Goal: Book appointment/travel/reservation

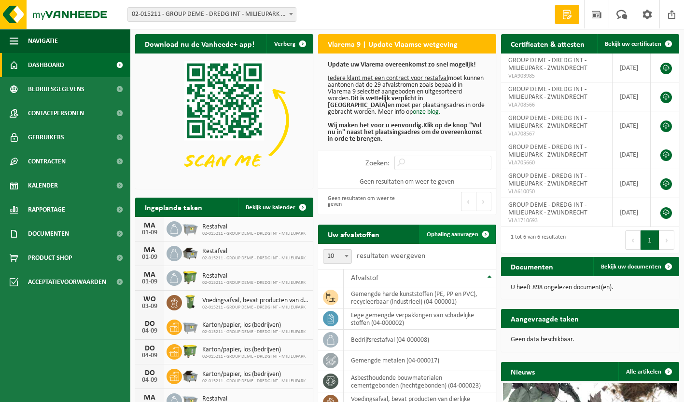
click at [457, 236] on span "Ophaling aanvragen" at bounding box center [452, 235] width 52 height 6
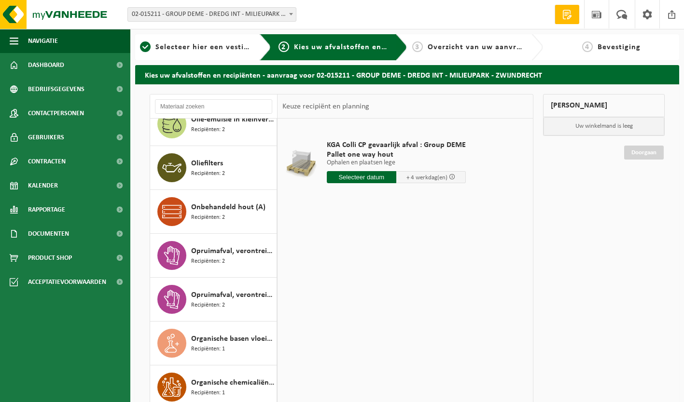
scroll to position [2219, 0]
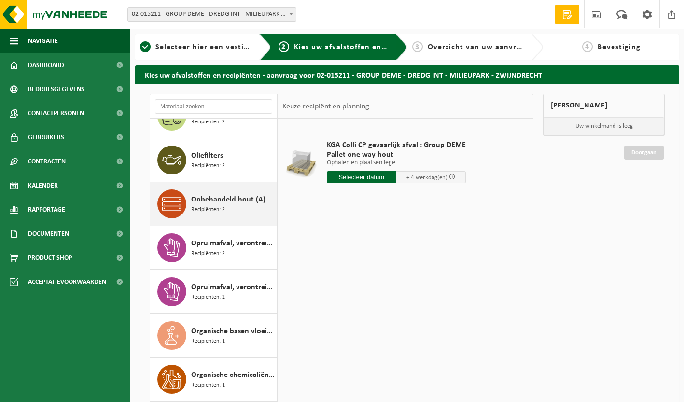
click at [210, 205] on span "Onbehandeld hout (A)" at bounding box center [228, 200] width 74 height 12
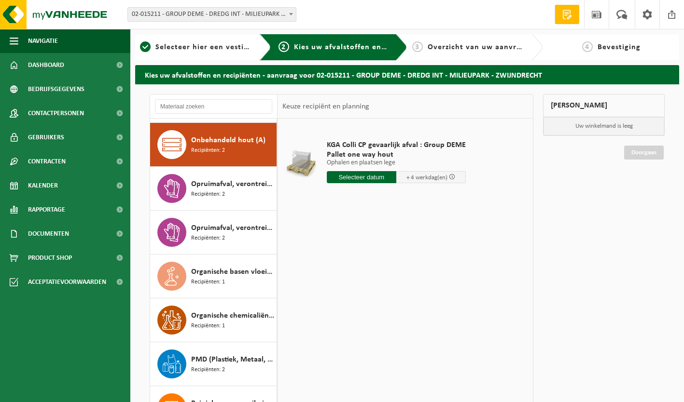
scroll to position [2283, 0]
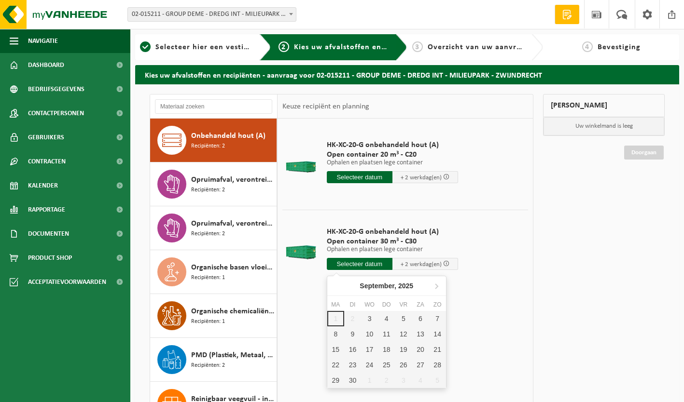
click at [364, 267] on input "text" at bounding box center [360, 264] width 66 height 12
click at [372, 321] on div "3" at bounding box center [369, 318] width 17 height 15
type input "Van 2025-09-03"
type input "2025-09-03"
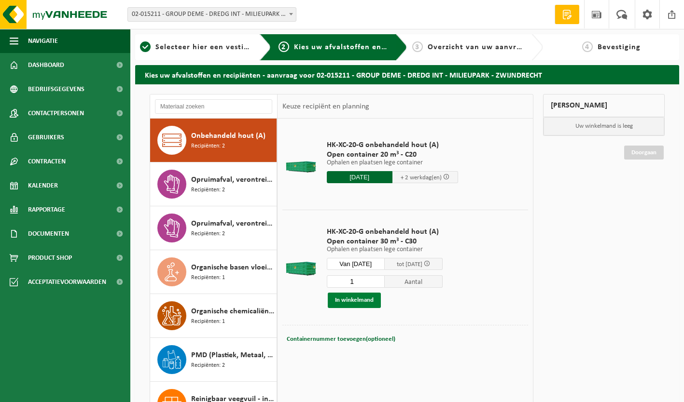
click at [359, 300] on button "In winkelmand" at bounding box center [354, 300] width 53 height 15
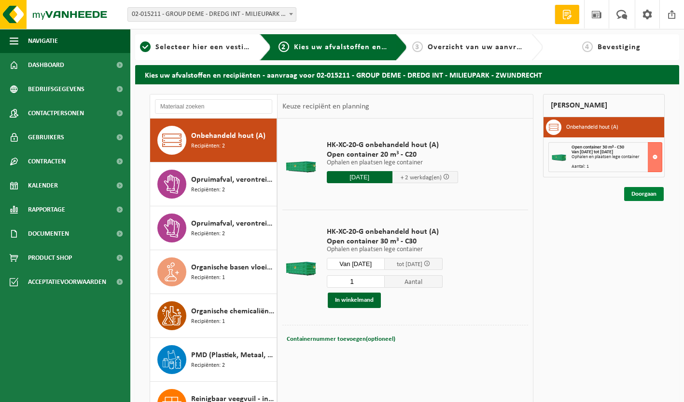
click at [651, 194] on link "Doorgaan" at bounding box center [644, 194] width 40 height 14
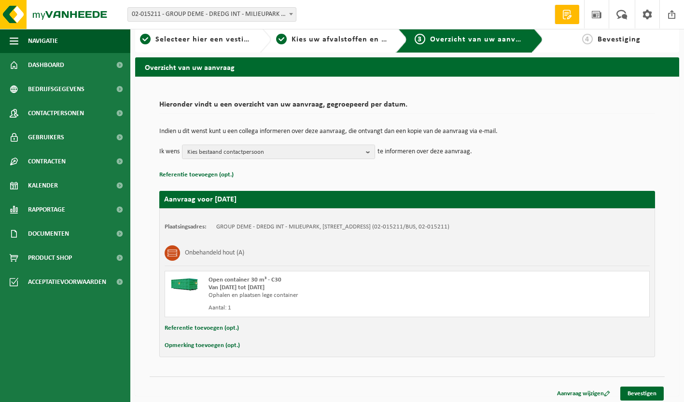
scroll to position [12, 0]
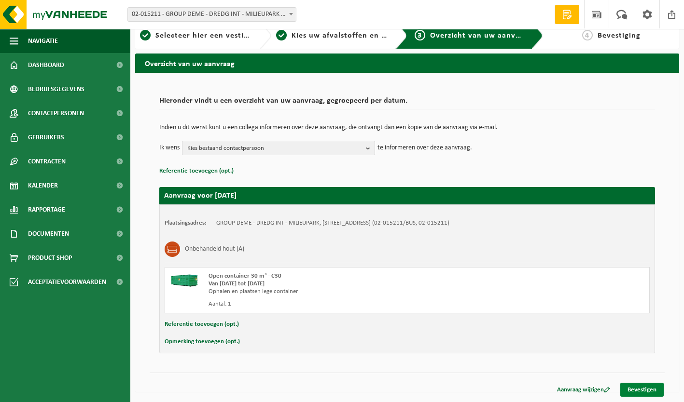
click at [647, 393] on link "Bevestigen" at bounding box center [641, 390] width 43 height 14
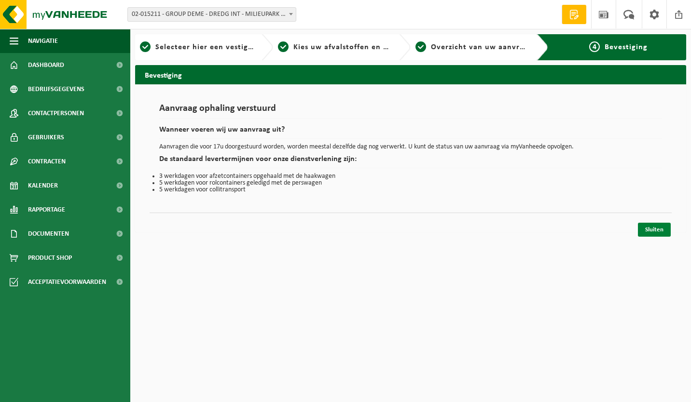
click at [650, 228] on link "Sluiten" at bounding box center [654, 230] width 33 height 14
